Goal: Information Seeking & Learning: Compare options

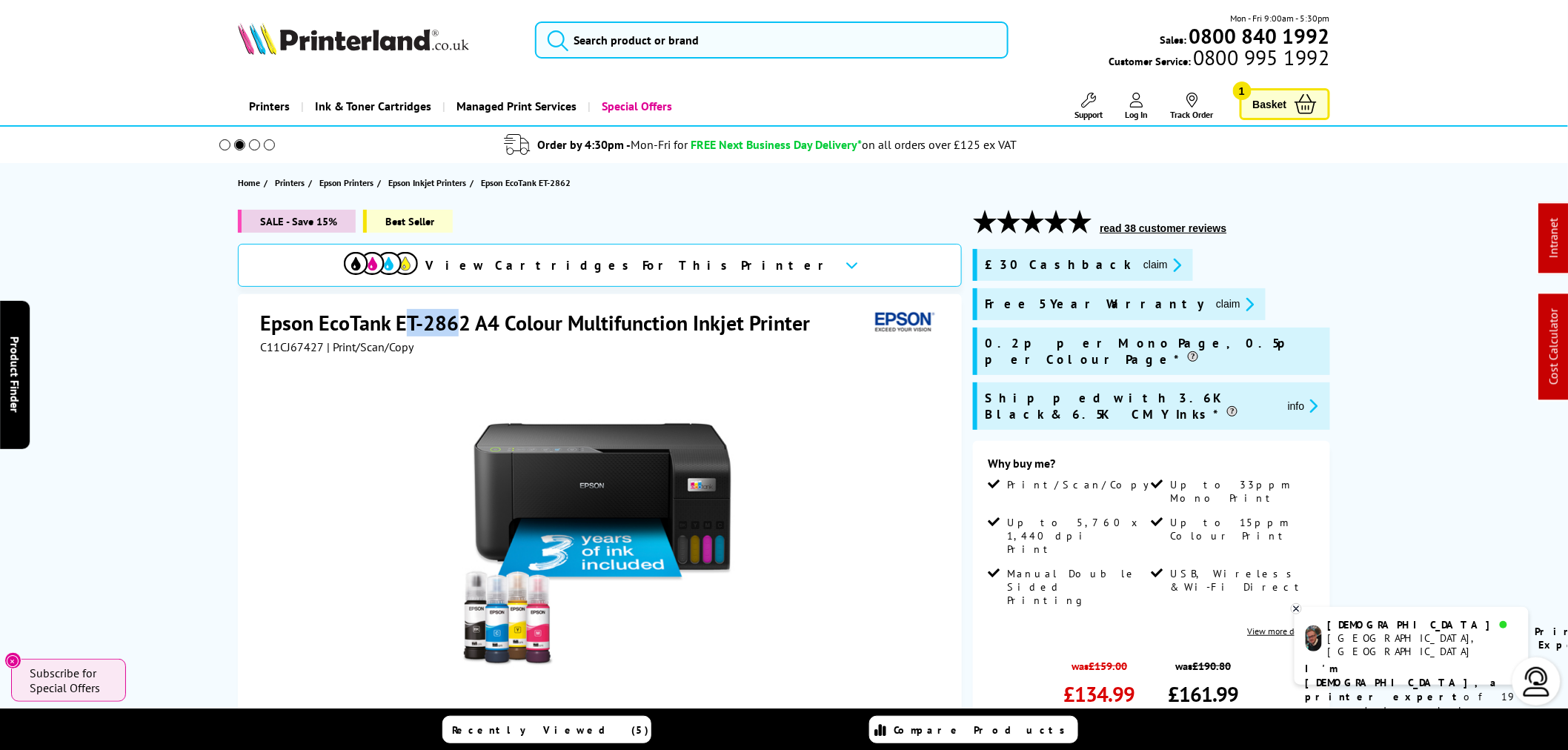
drag, startPoint x: 411, startPoint y: 323, endPoint x: 462, endPoint y: 323, distance: 51.0
click at [462, 323] on h1 "Epson EcoTank ET-2862 A4 Colour Multifunction Inkjet Printer" at bounding box center [542, 323] width 565 height 27
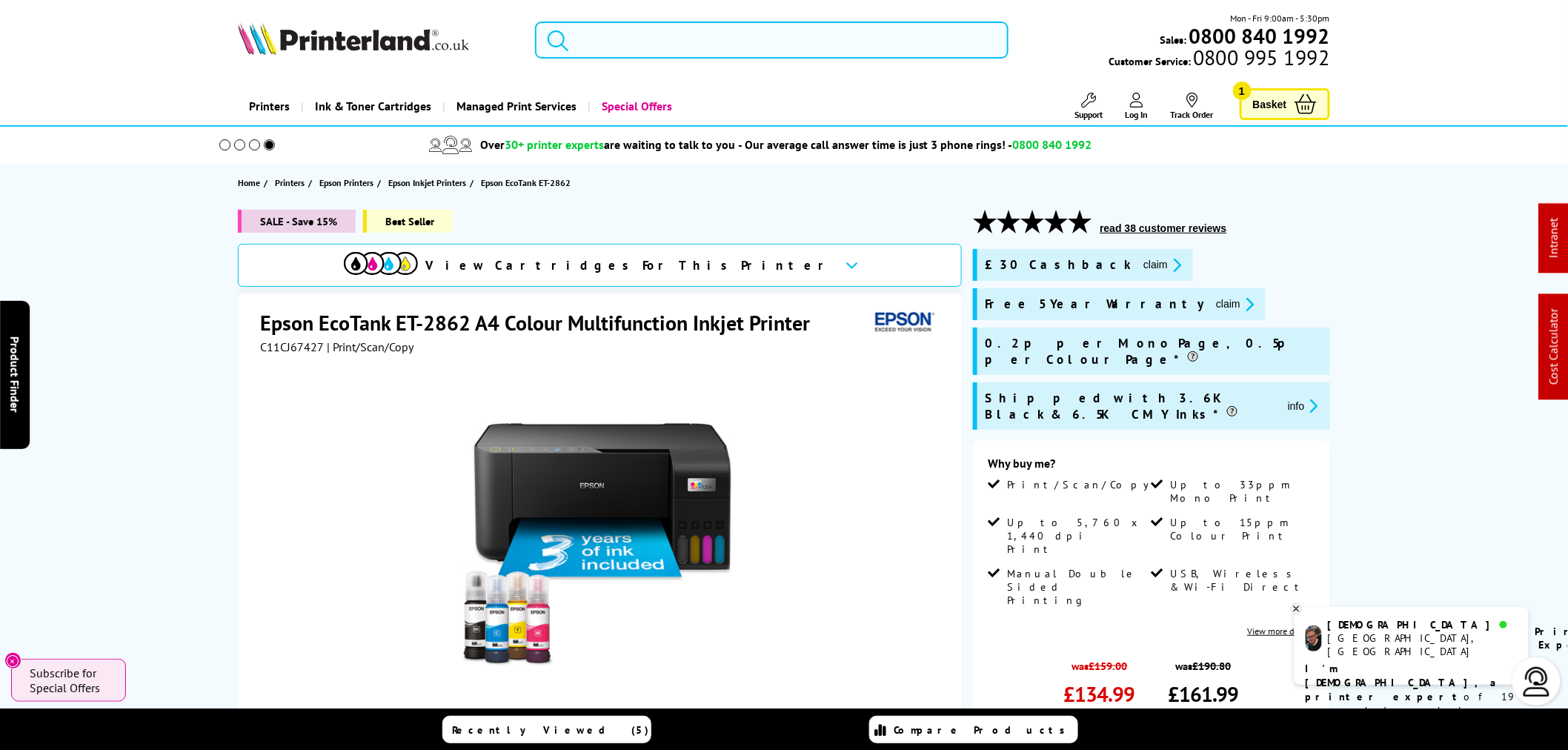
click at [626, 36] on input "search" at bounding box center [772, 40] width 474 height 37
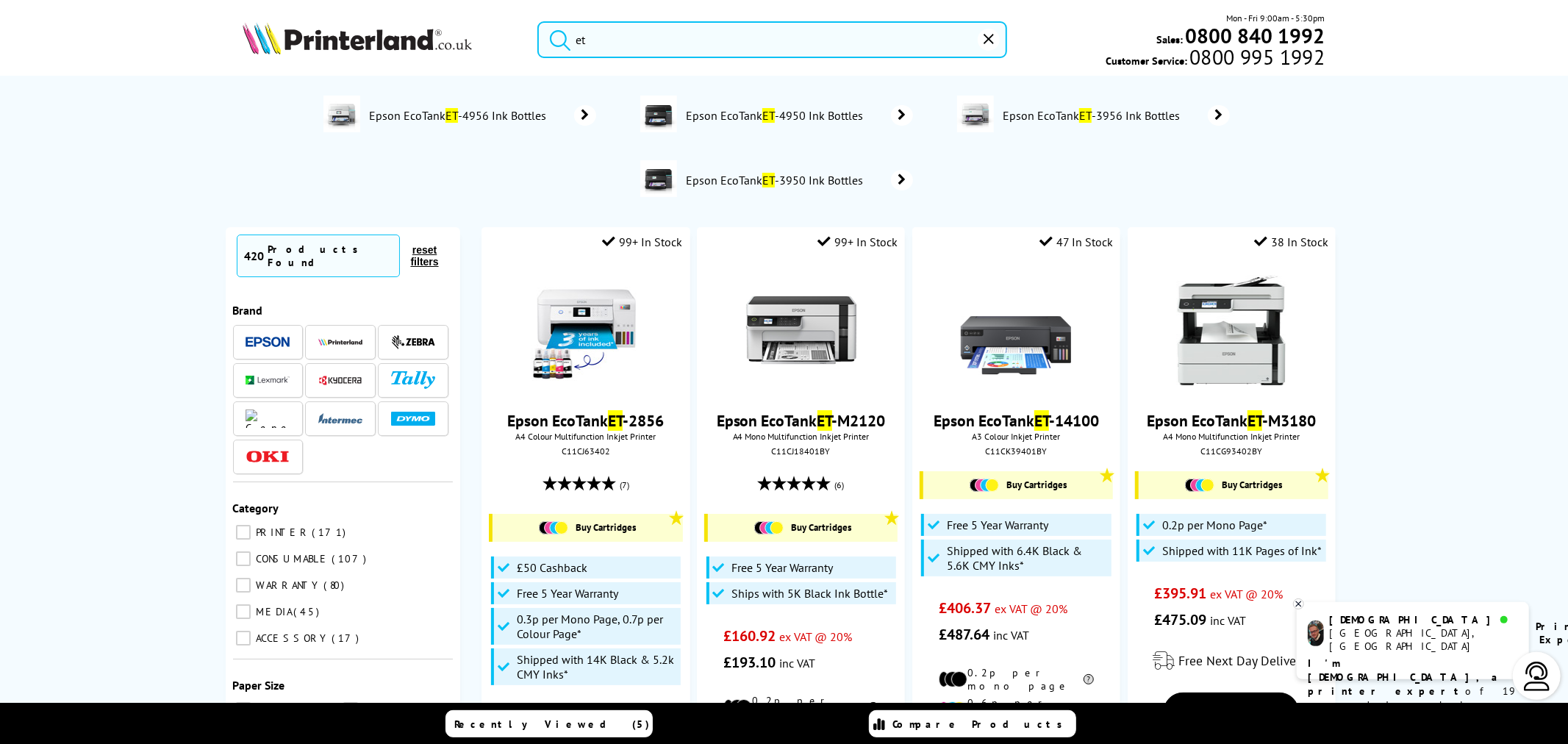
click at [726, 41] on input "et" at bounding box center [772, 39] width 470 height 37
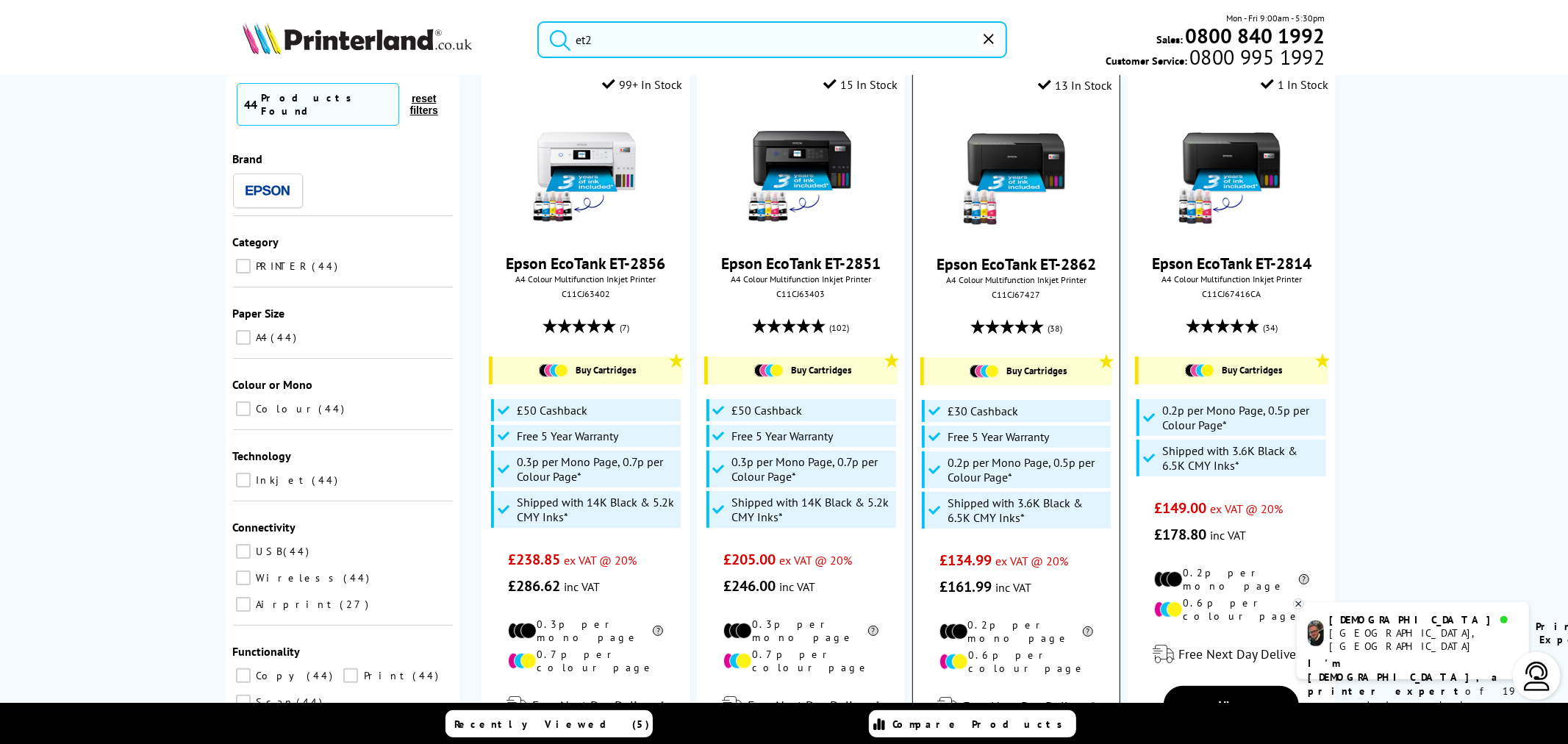
scroll to position [163, 0]
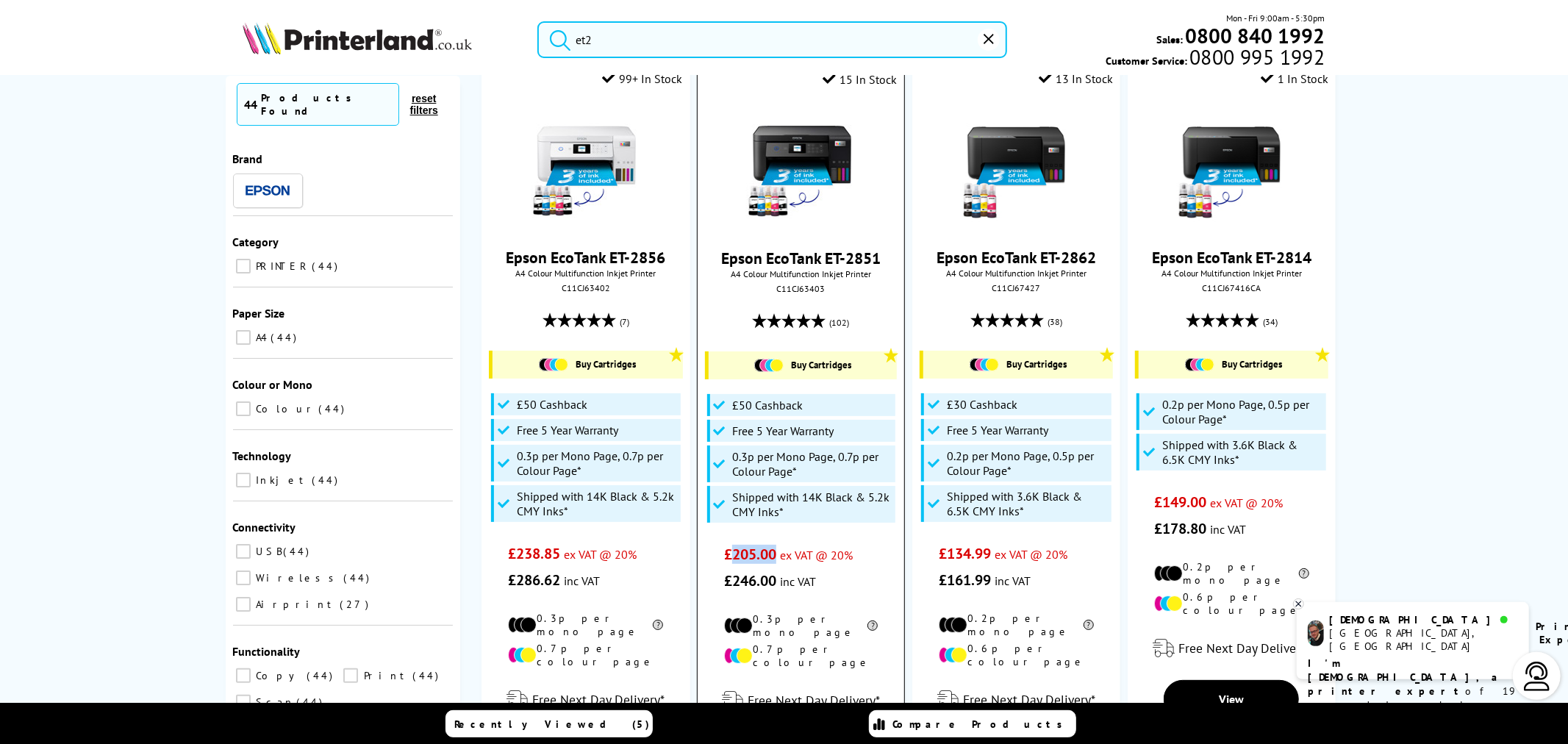
drag, startPoint x: 768, startPoint y: 559, endPoint x: 729, endPoint y: 559, distance: 39.0
click at [729, 559] on span "£205.00" at bounding box center [750, 554] width 53 height 19
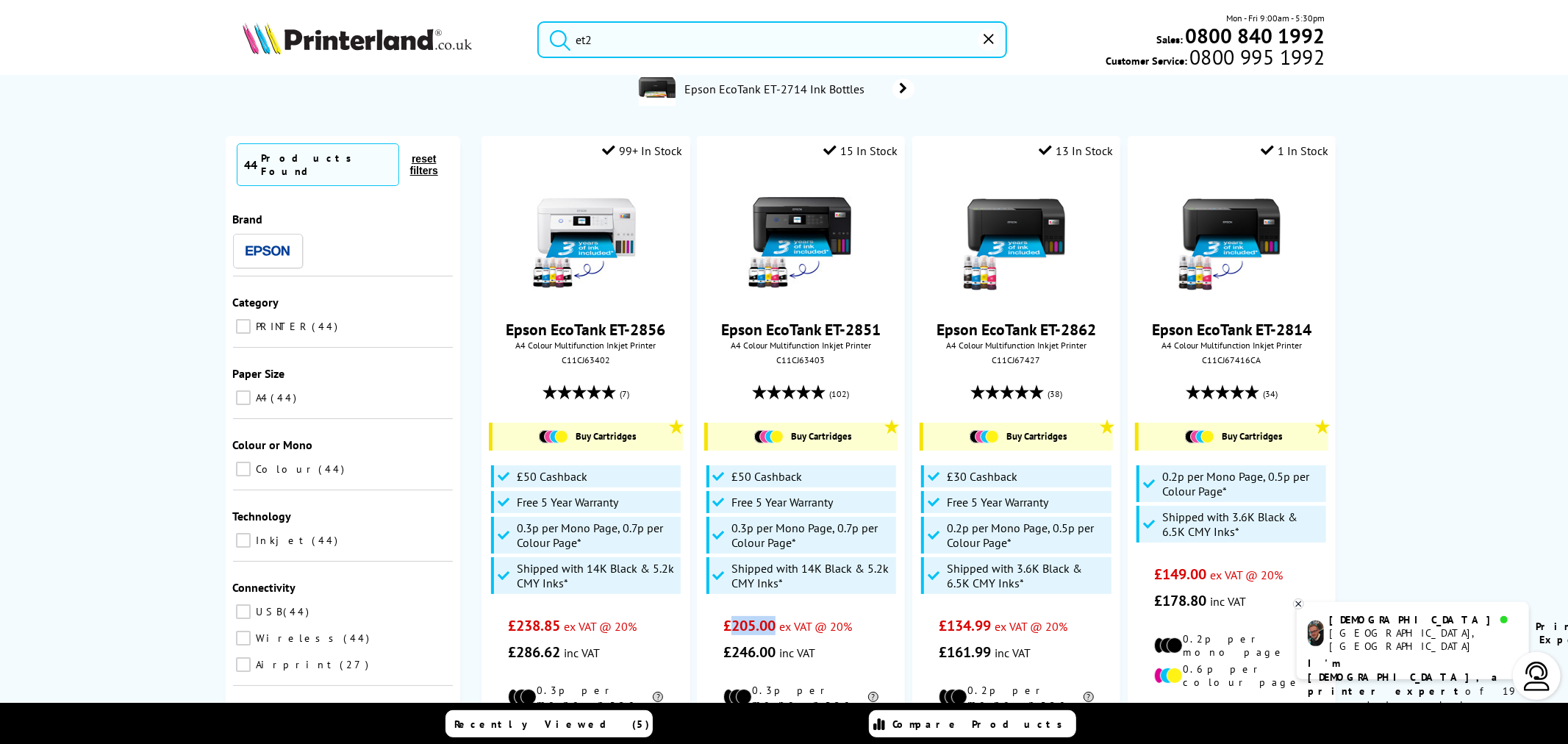
scroll to position [0, 0]
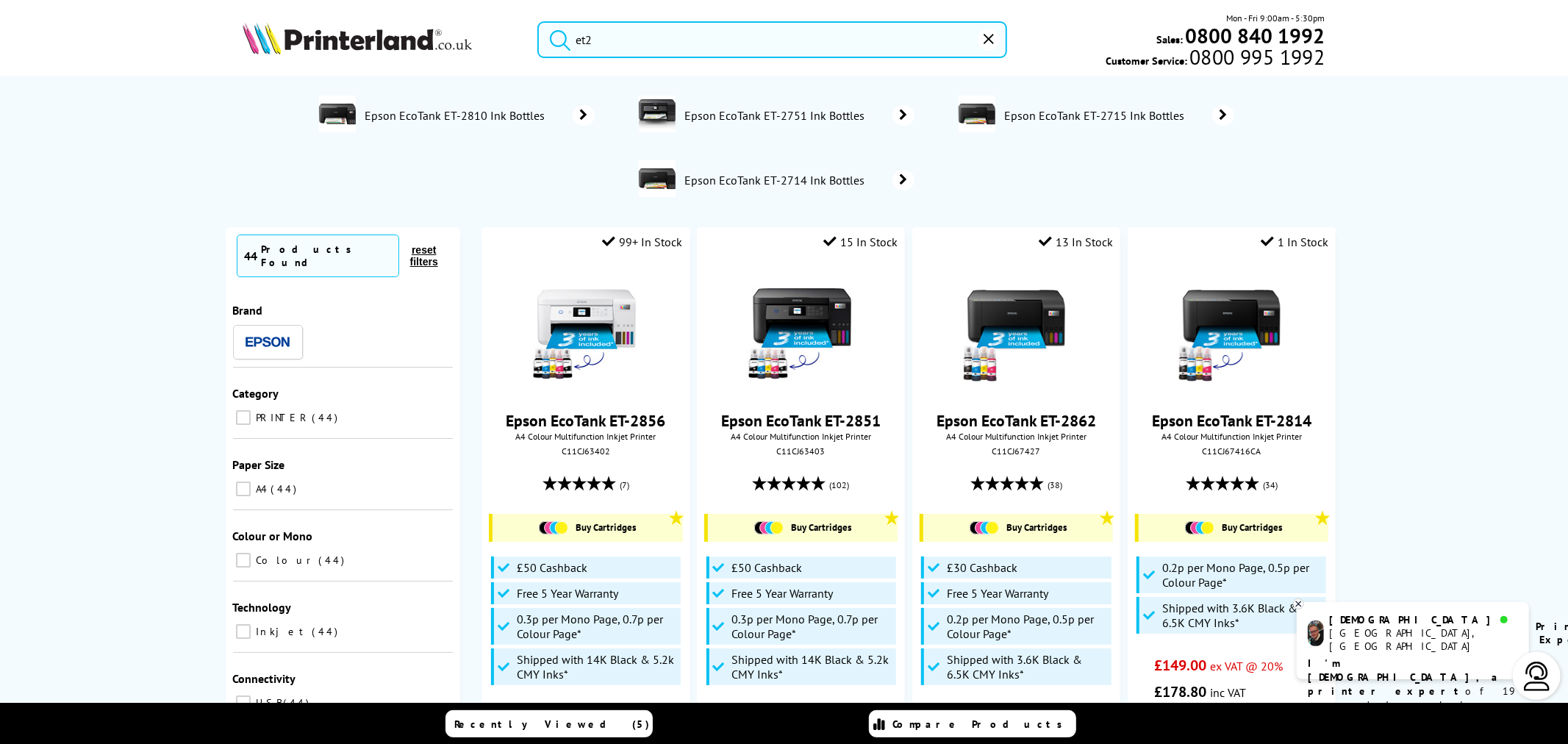
click at [716, 54] on input "et2" at bounding box center [772, 39] width 470 height 37
click at [717, 50] on input "et2" at bounding box center [772, 39] width 470 height 37
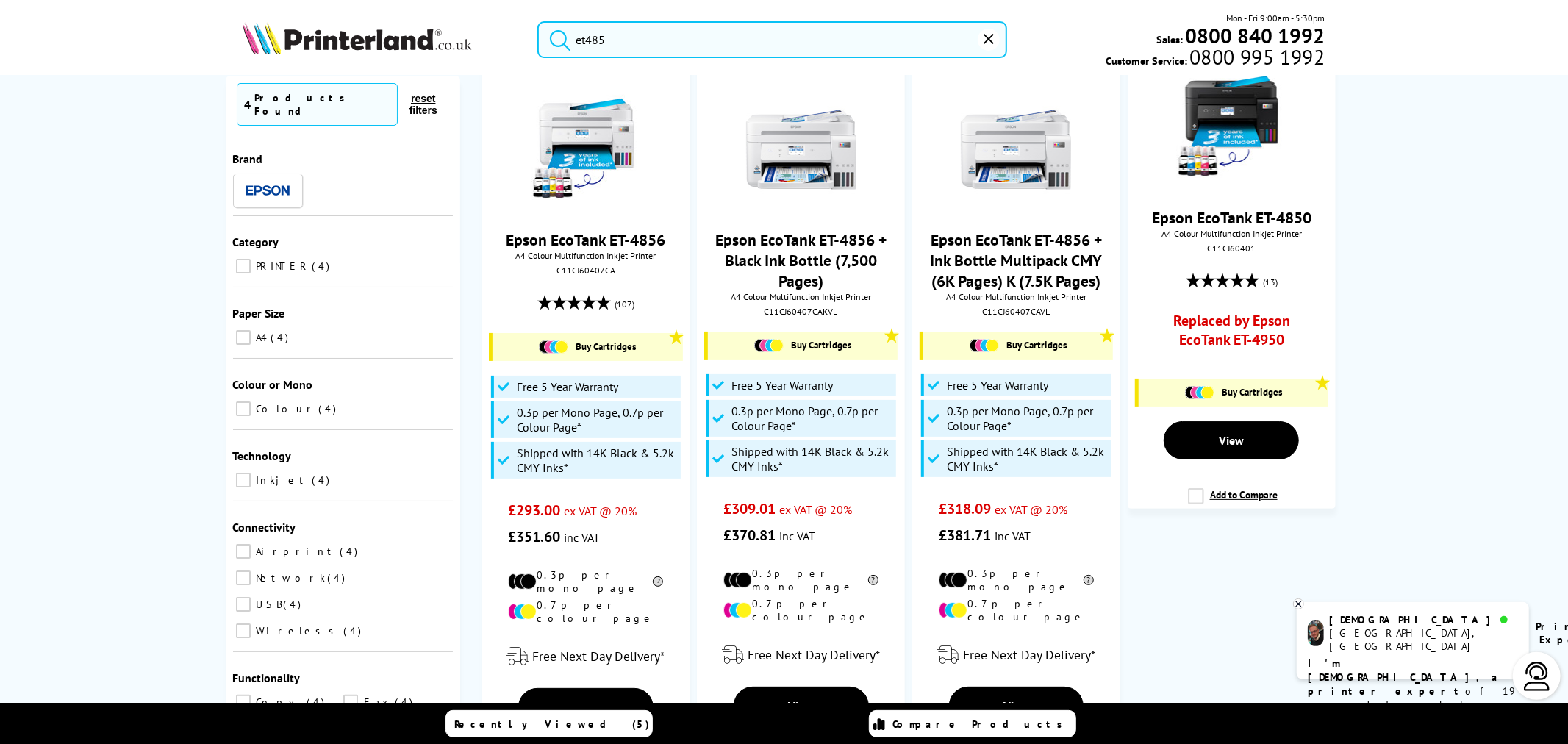
scroll to position [163, 0]
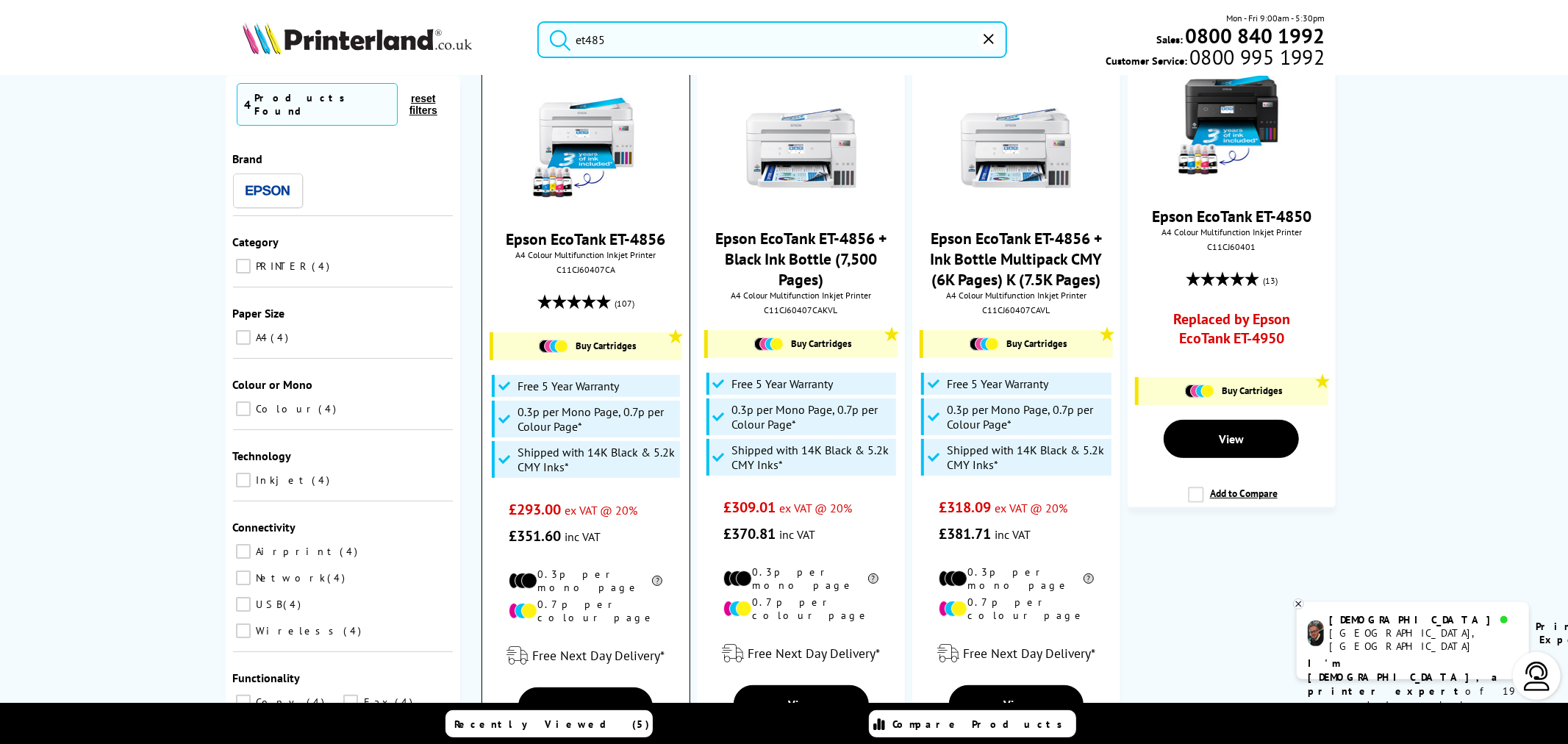
type input "et485"
click at [542, 120] on img at bounding box center [586, 149] width 111 height 111
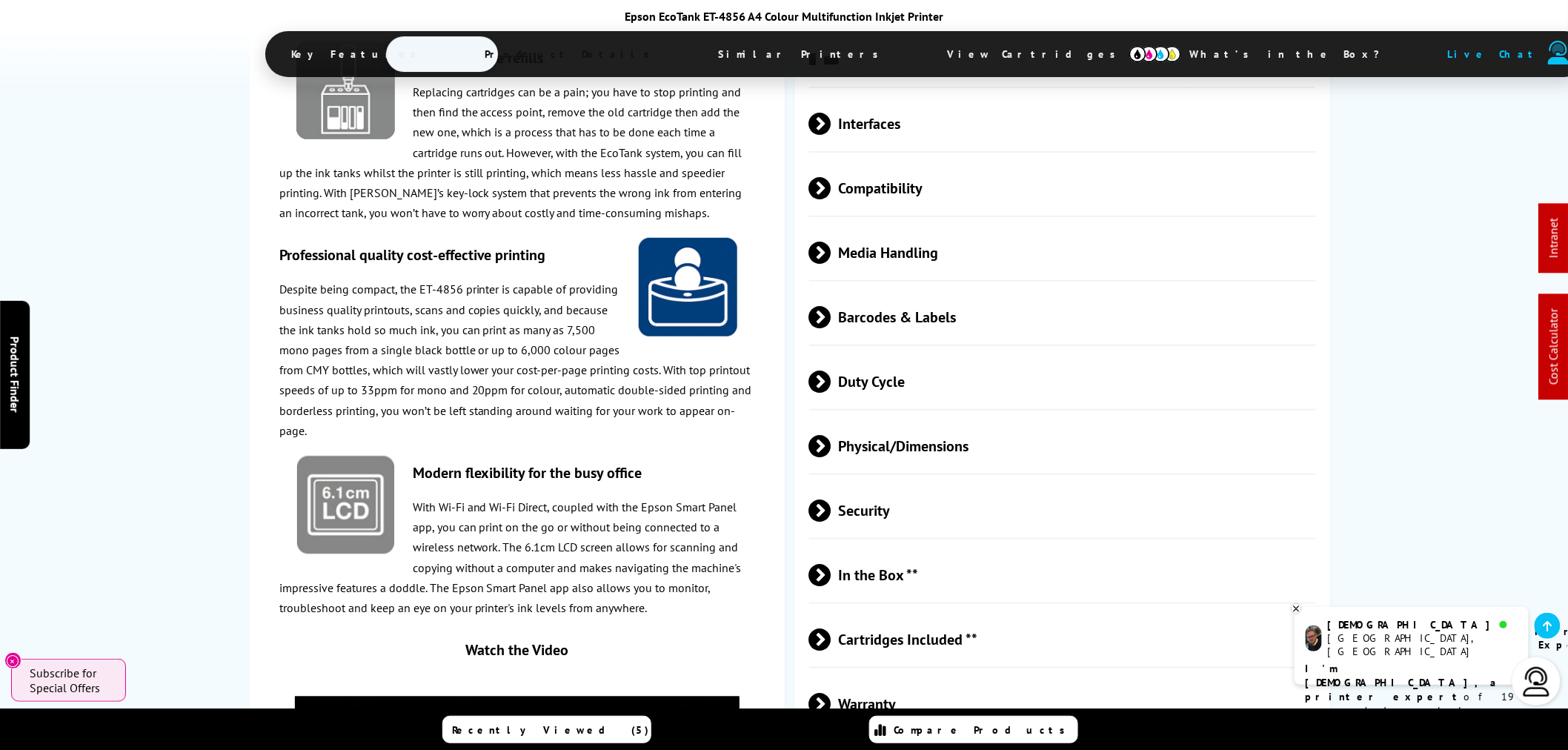
scroll to position [2799, 0]
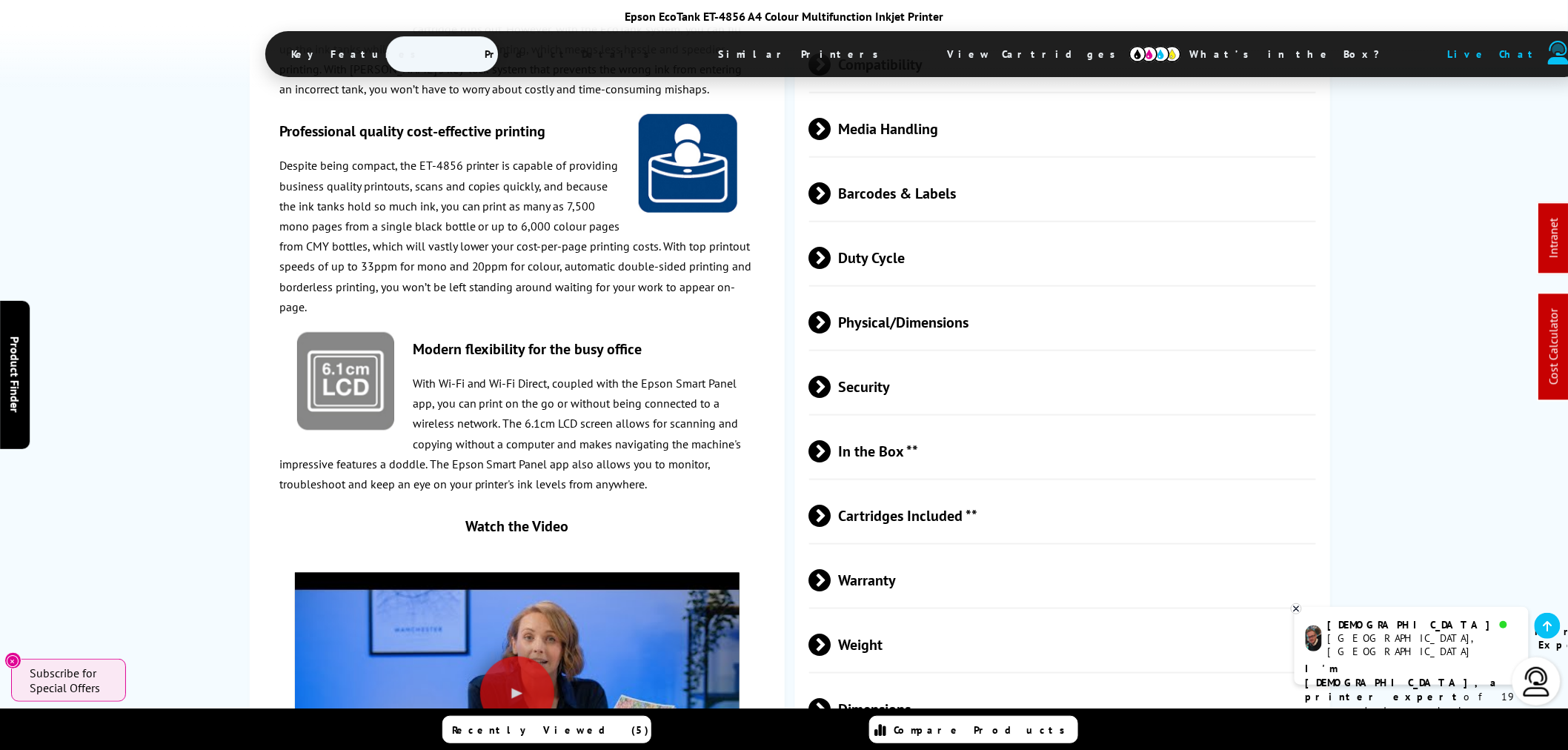
click at [938, 294] on span "Physical/Dimensions" at bounding box center [1063, 322] width 507 height 56
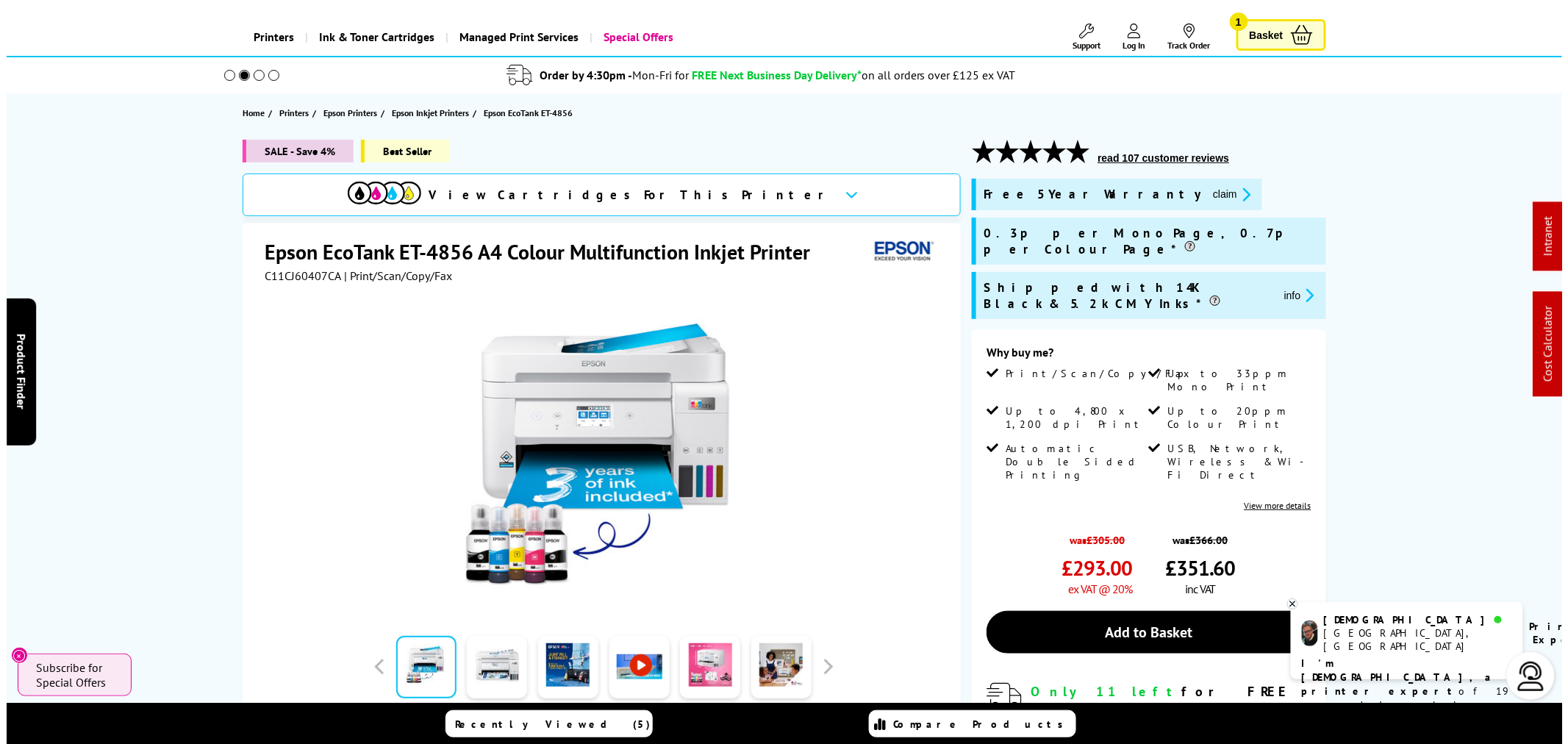
scroll to position [0, 0]
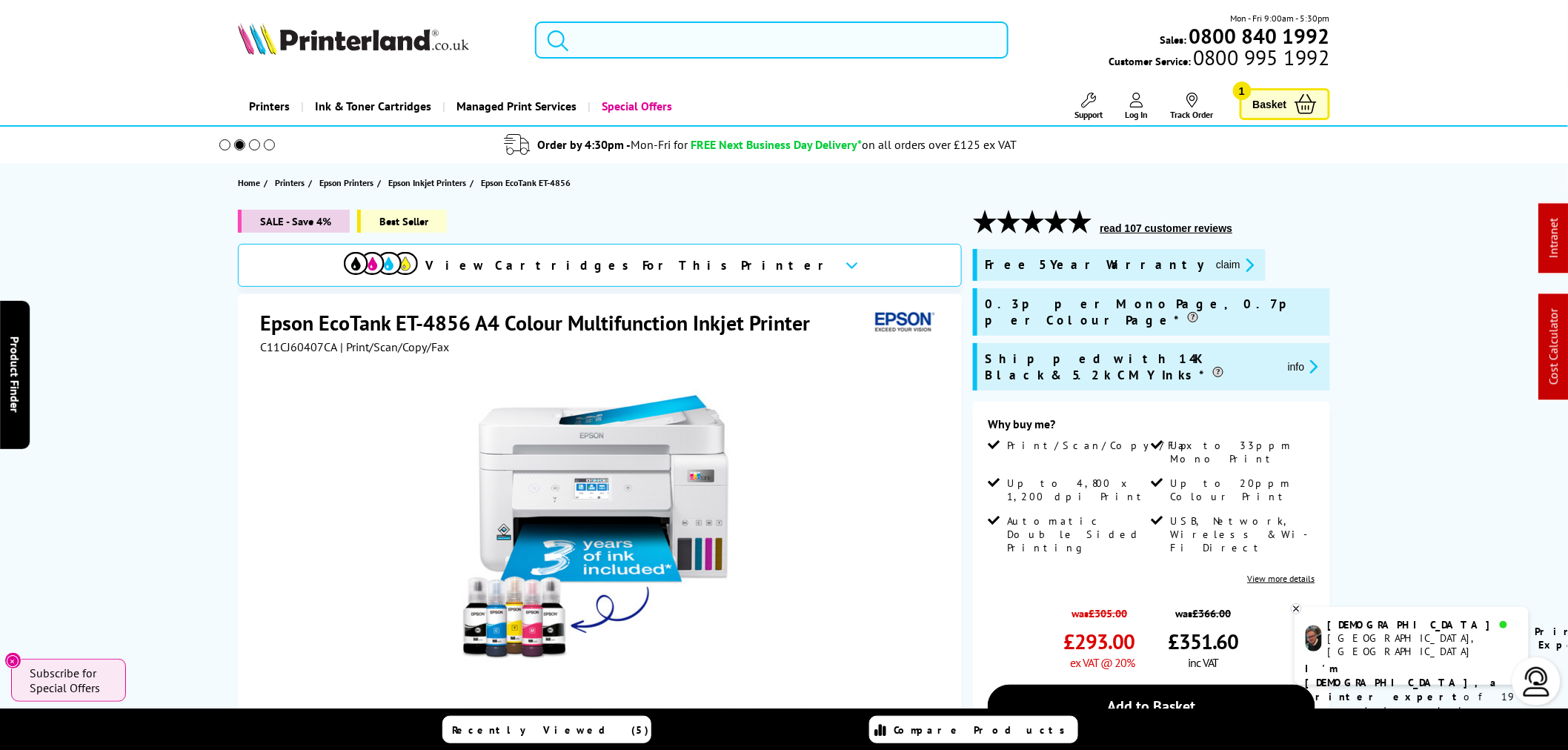
drag, startPoint x: 726, startPoint y: 55, endPoint x: 722, endPoint y: 48, distance: 8.1
click at [726, 54] on input "search" at bounding box center [772, 40] width 474 height 37
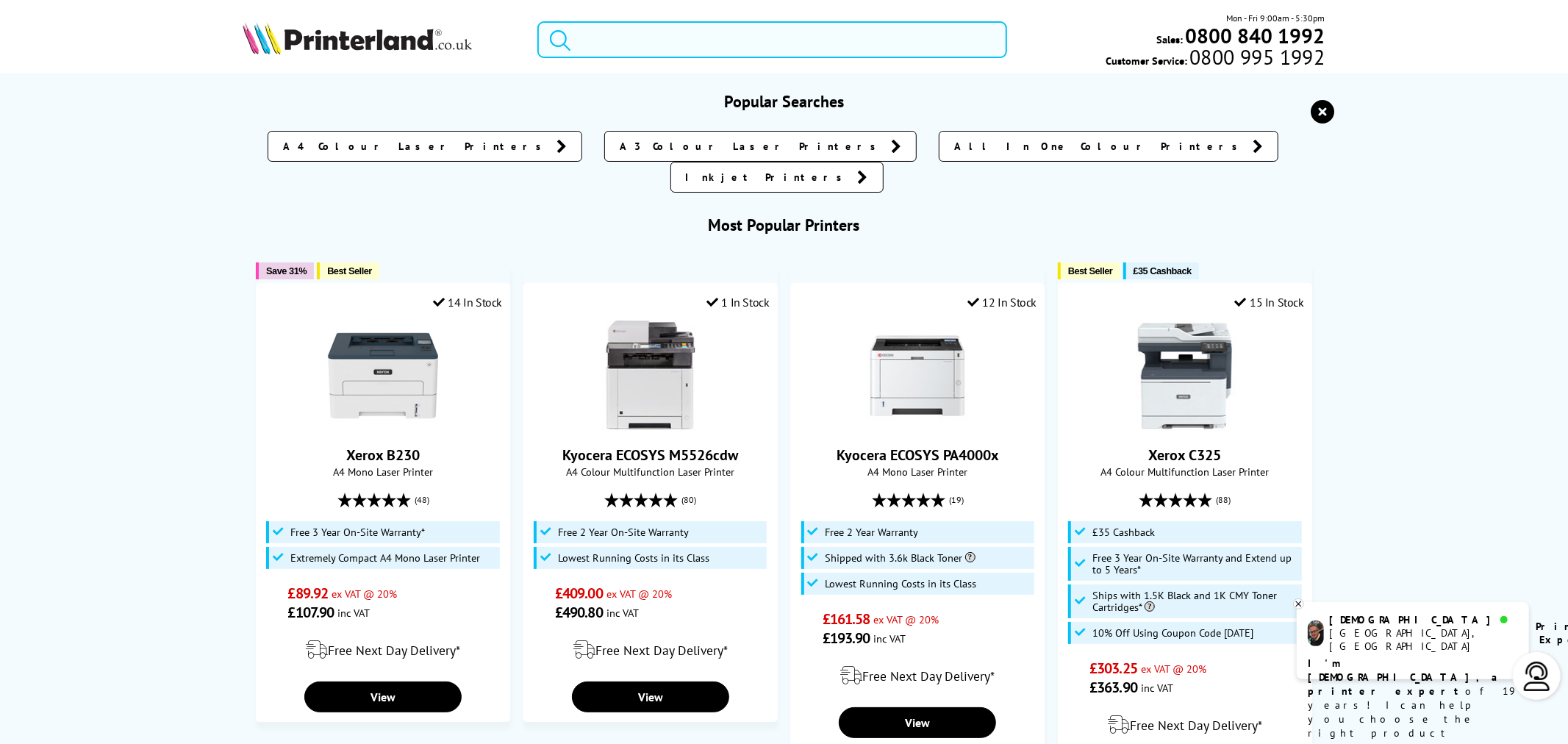
drag, startPoint x: 716, startPoint y: 48, endPoint x: 688, endPoint y: 30, distance: 33.3
click at [708, 42] on input "search" at bounding box center [772, 39] width 470 height 37
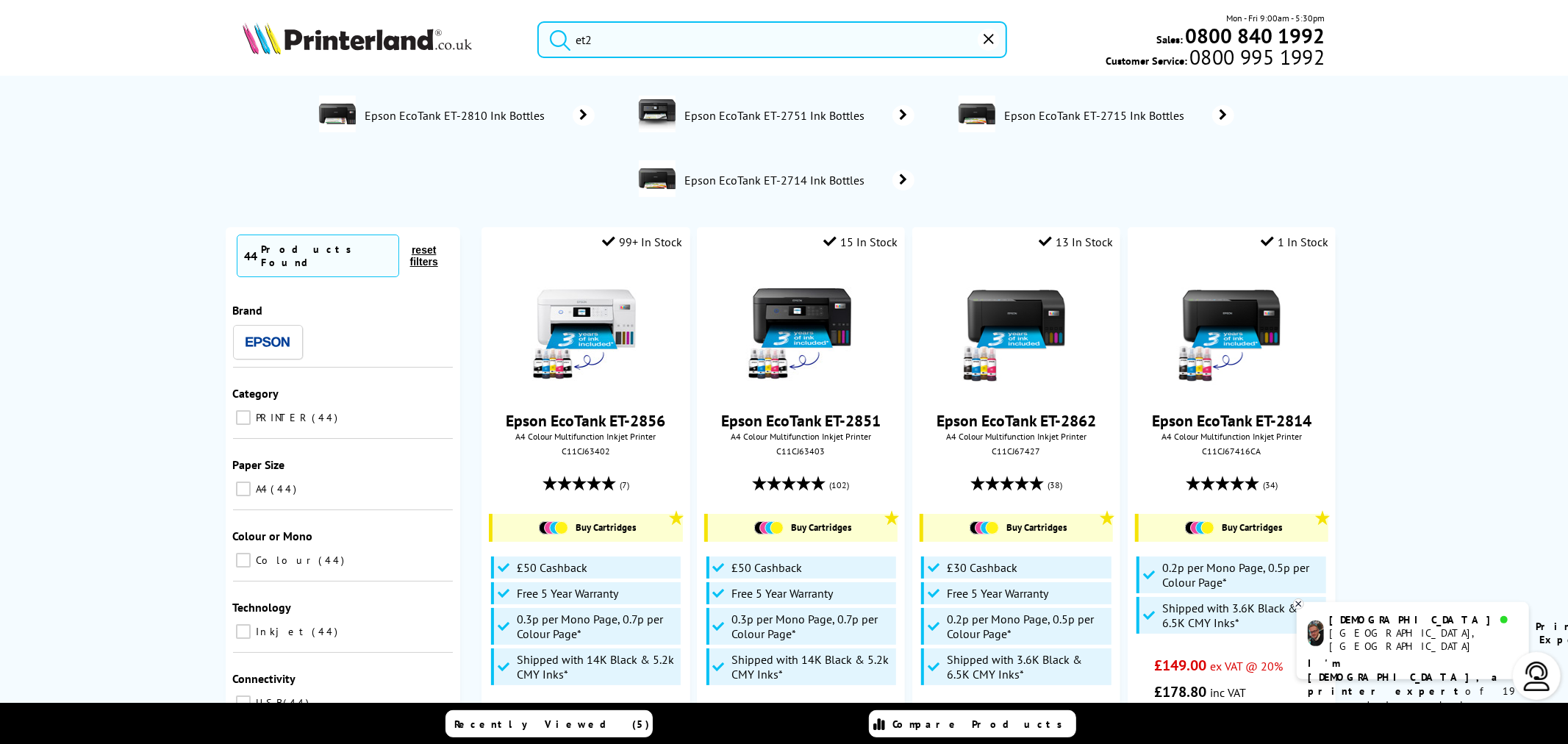
drag, startPoint x: 634, startPoint y: 35, endPoint x: 445, endPoint y: 24, distance: 189.3
click at [467, 25] on div "et2 Mon - Fri 9:00am - 5:30pm Sales: 0800 840 1992 Customer Service: 0800 995 1…" at bounding box center [784, 43] width 1176 height 65
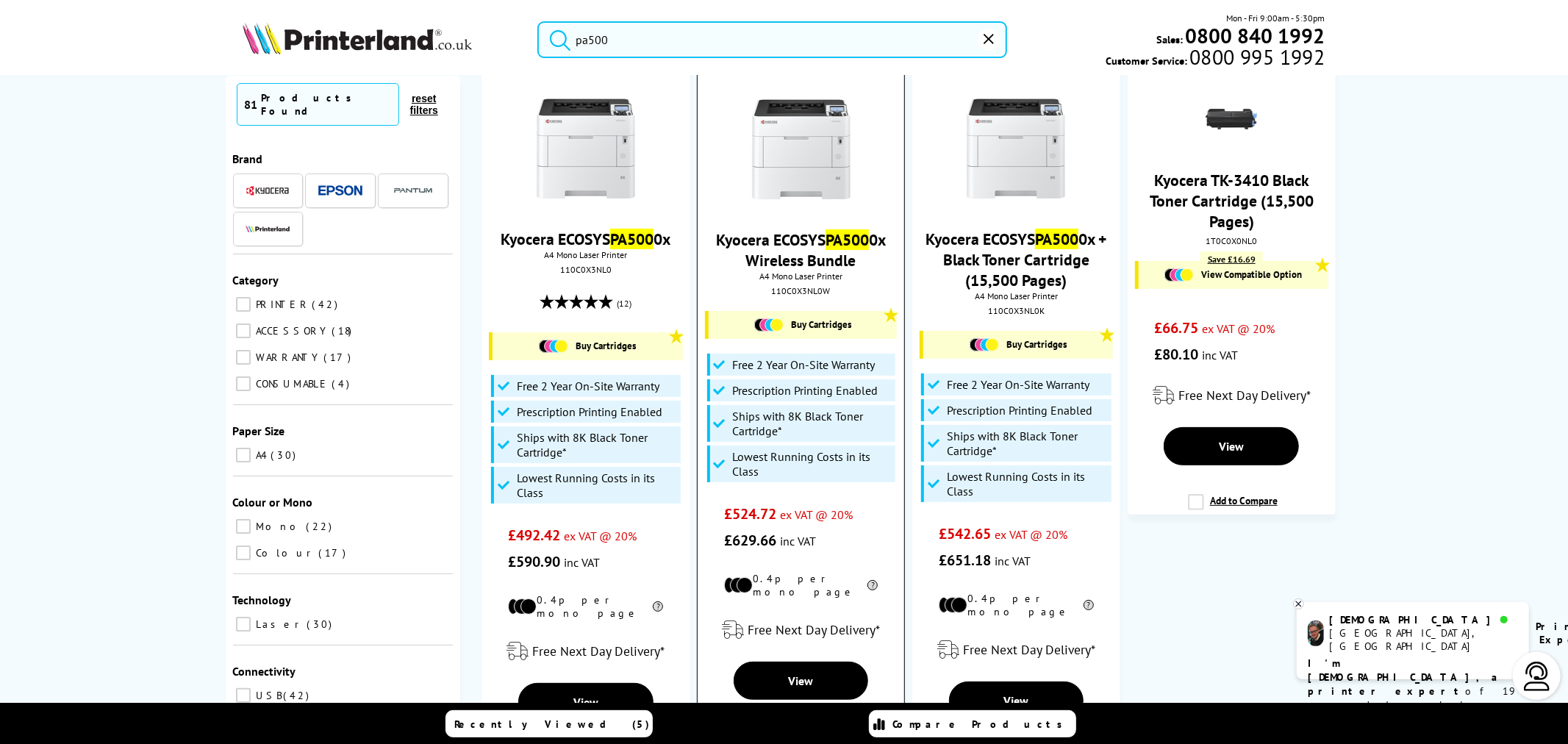
scroll to position [163, 0]
type input "pa500"
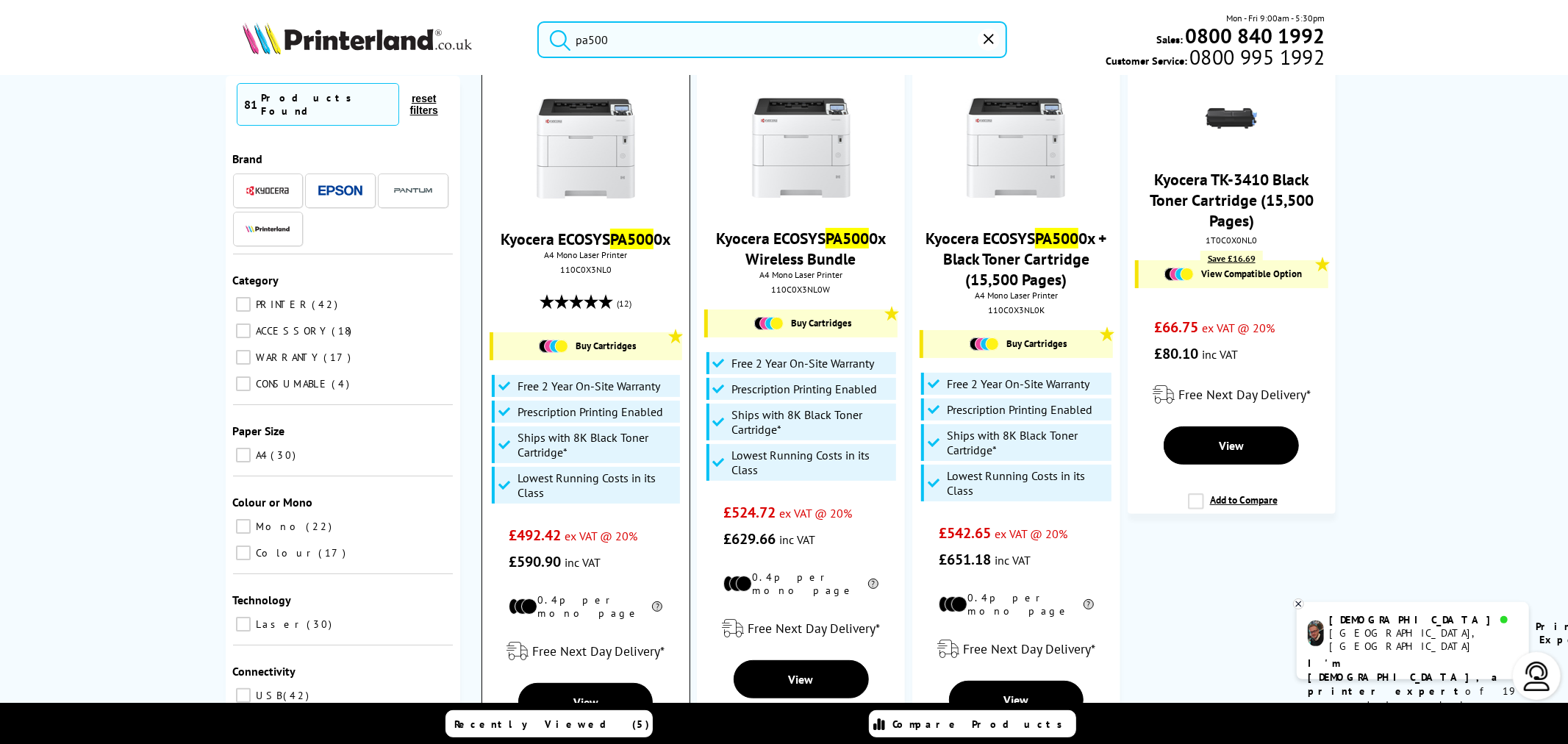
click at [560, 123] on img at bounding box center [586, 149] width 111 height 111
